Goal: Task Accomplishment & Management: Use online tool/utility

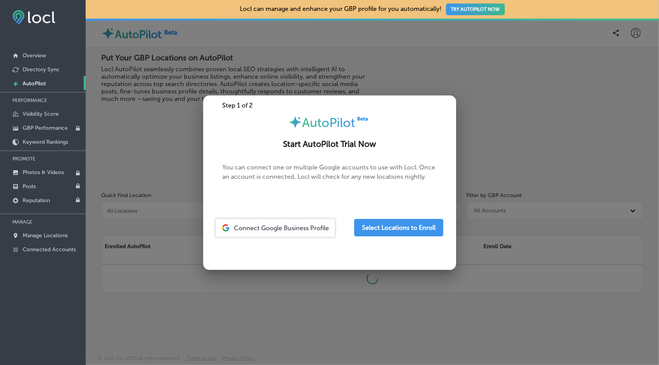
click at [278, 63] on div at bounding box center [329, 182] width 659 height 365
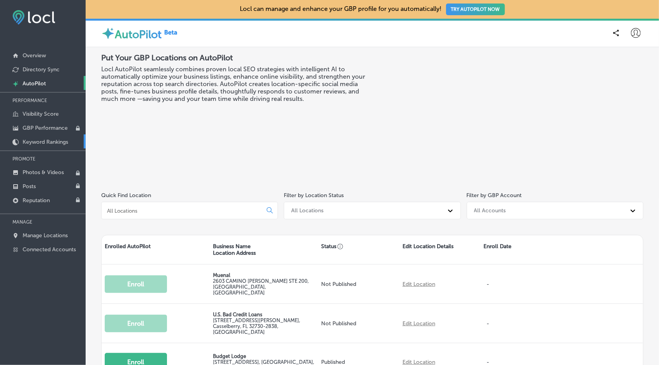
click at [36, 138] on link "Keyword Rankings" at bounding box center [43, 141] width 86 height 14
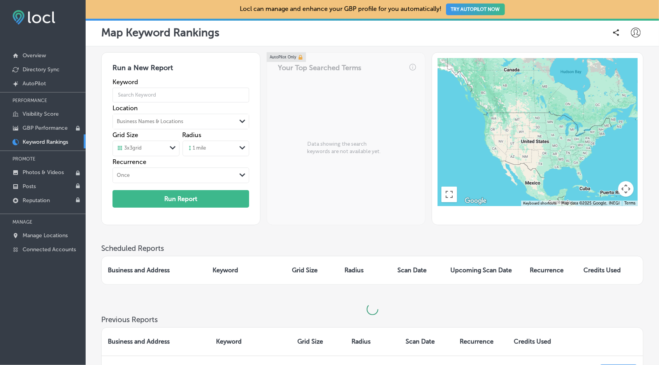
click at [181, 64] on h3 "Run a New Report" at bounding box center [180, 70] width 137 height 15
click at [162, 152] on div "3 x 3 grid" at bounding box center [140, 148] width 54 height 9
click at [206, 147] on div "1 mile" at bounding box center [196, 148] width 19 height 7
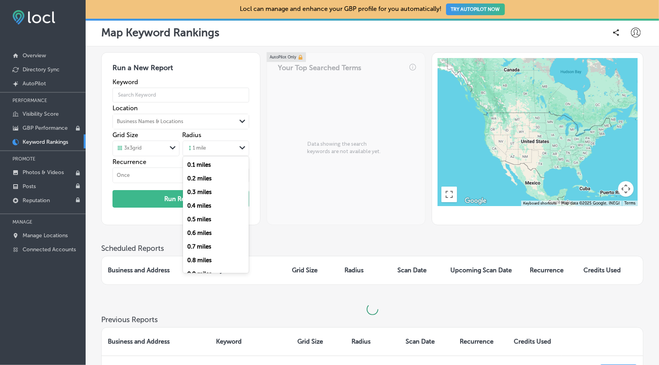
click at [265, 170] on div "Run a New Report Keyword Location Business Names & Locations Path Created with …" at bounding box center [372, 138] width 542 height 173
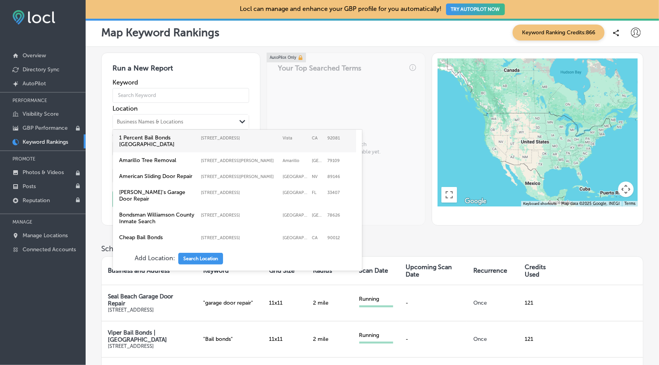
click at [163, 124] on div "Business Names & Locations" at bounding box center [150, 122] width 67 height 6
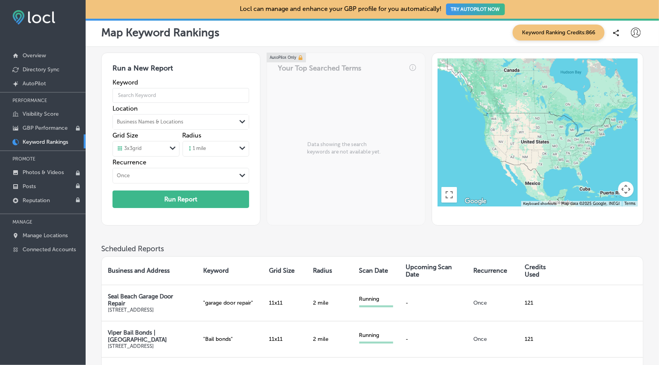
click at [486, 235] on div "Run a New Report Keyword Location Business Names & Locations Path Created with …" at bounding box center [372, 148] width 542 height 191
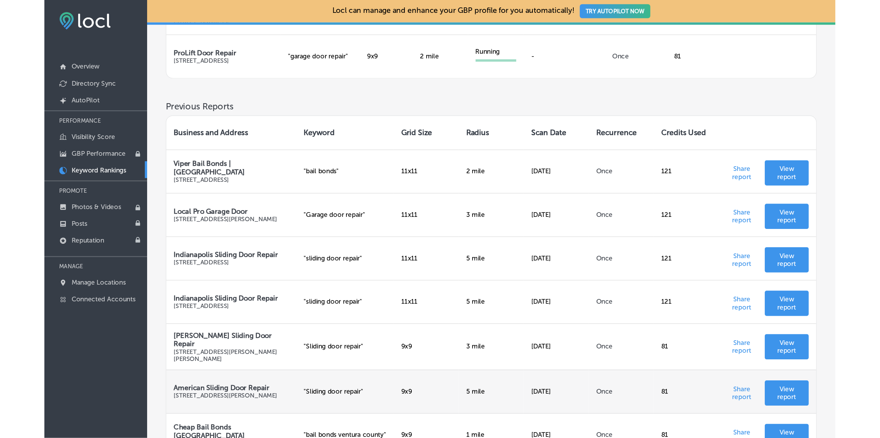
scroll to position [408, 0]
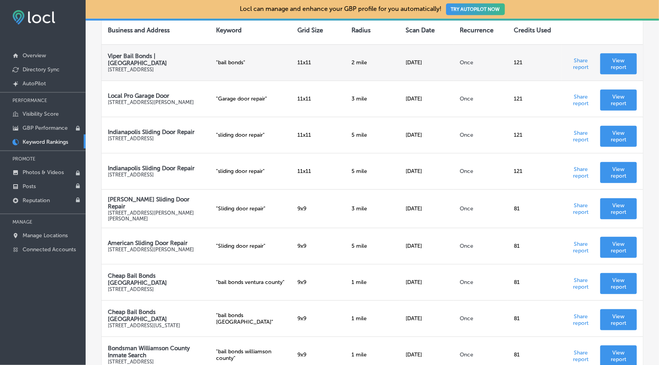
click at [621, 58] on td "Share report View report" at bounding box center [601, 62] width 81 height 36
click at [619, 70] on p "View report" at bounding box center [618, 63] width 24 height 13
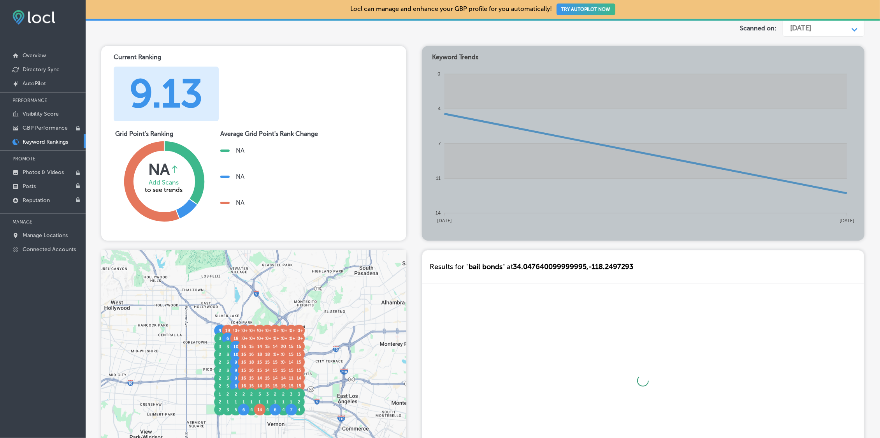
scroll to position [91, 0]
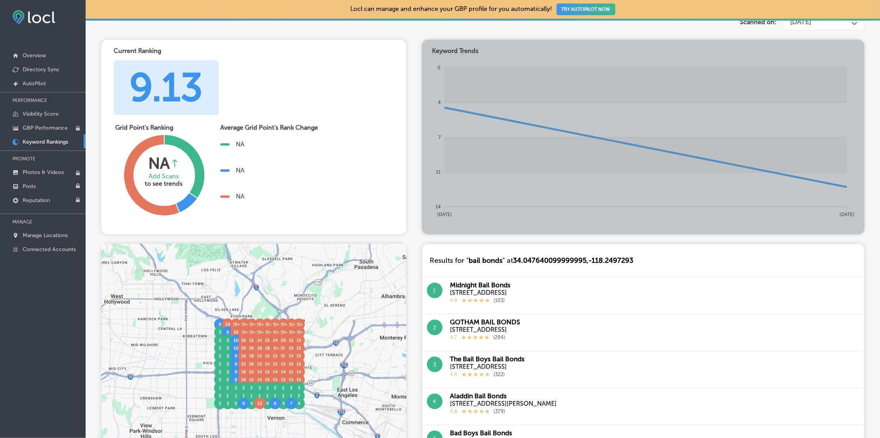
drag, startPoint x: 379, startPoint y: 121, endPoint x: 372, endPoint y: 101, distance: 21.3
click at [372, 101] on div "Current Ranking 9.13" at bounding box center [253, 80] width 293 height 69
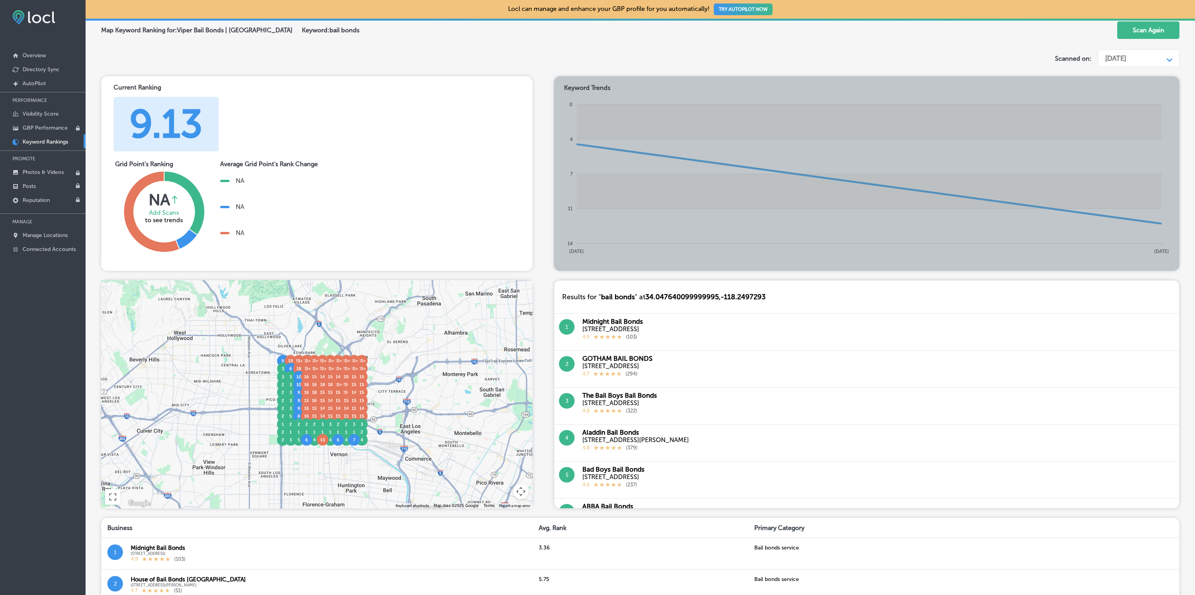
scroll to position [0, 0]
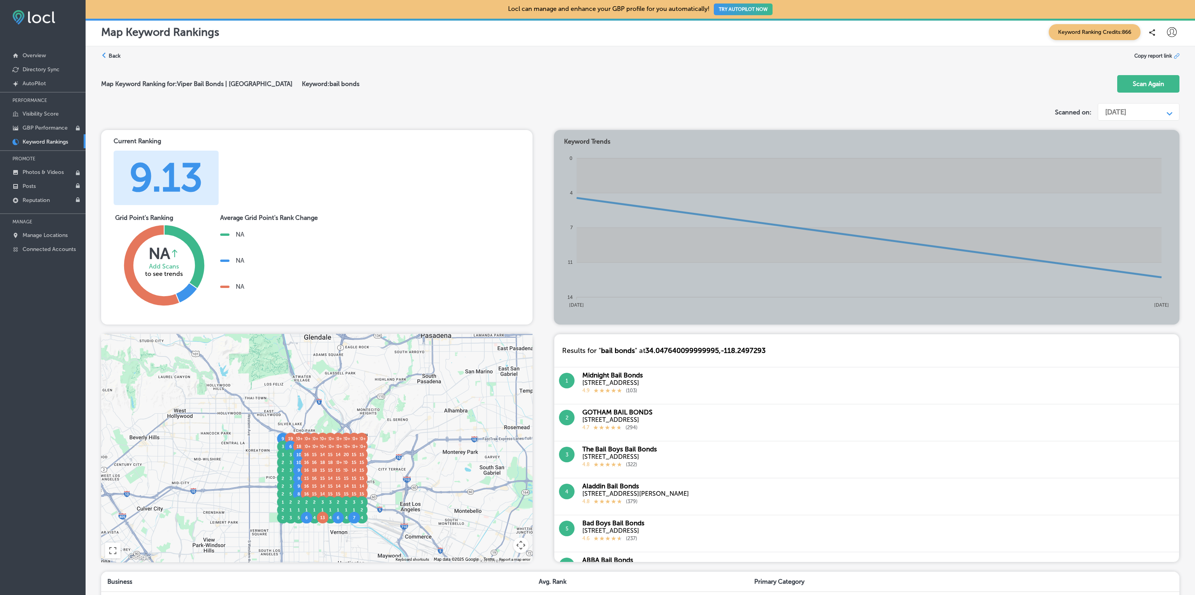
click at [458, 89] on div "Map Keyword Ranking for: Viper Bail Bonds | [GEOGRAPHIC_DATA] Keyword: bail bon…" at bounding box center [640, 84] width 1078 height 31
